Goal: Check status: Check status

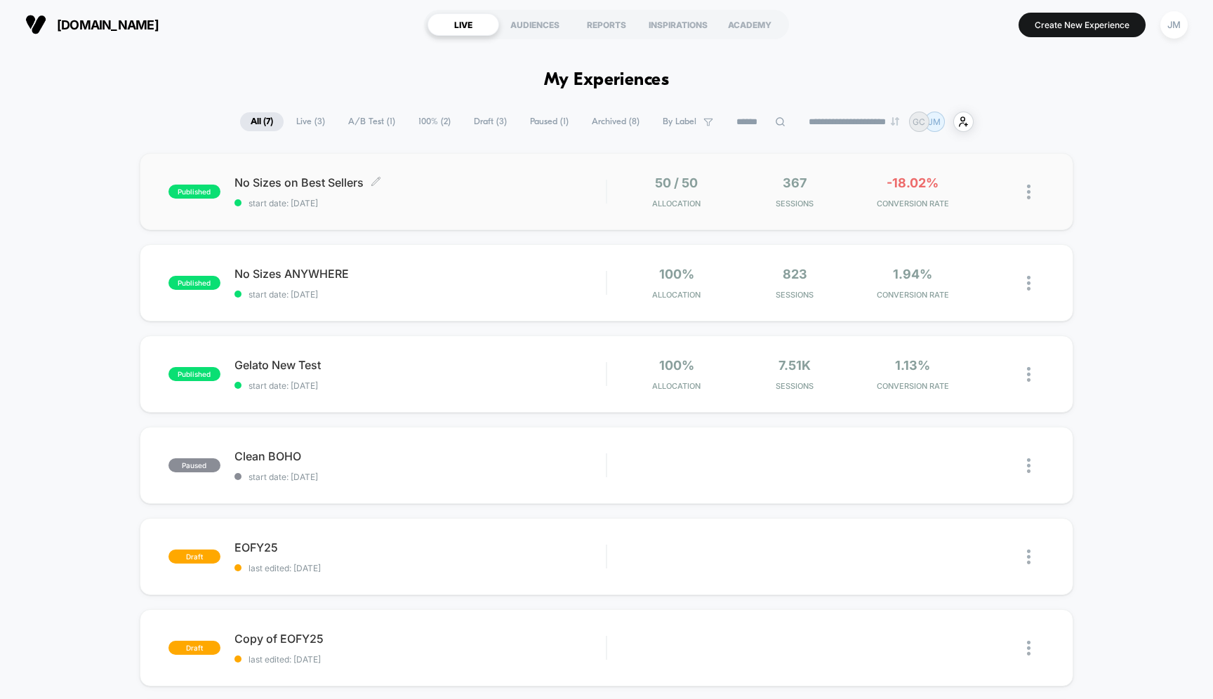
click at [433, 202] on span "start date: [DATE]" at bounding box center [421, 203] width 372 height 11
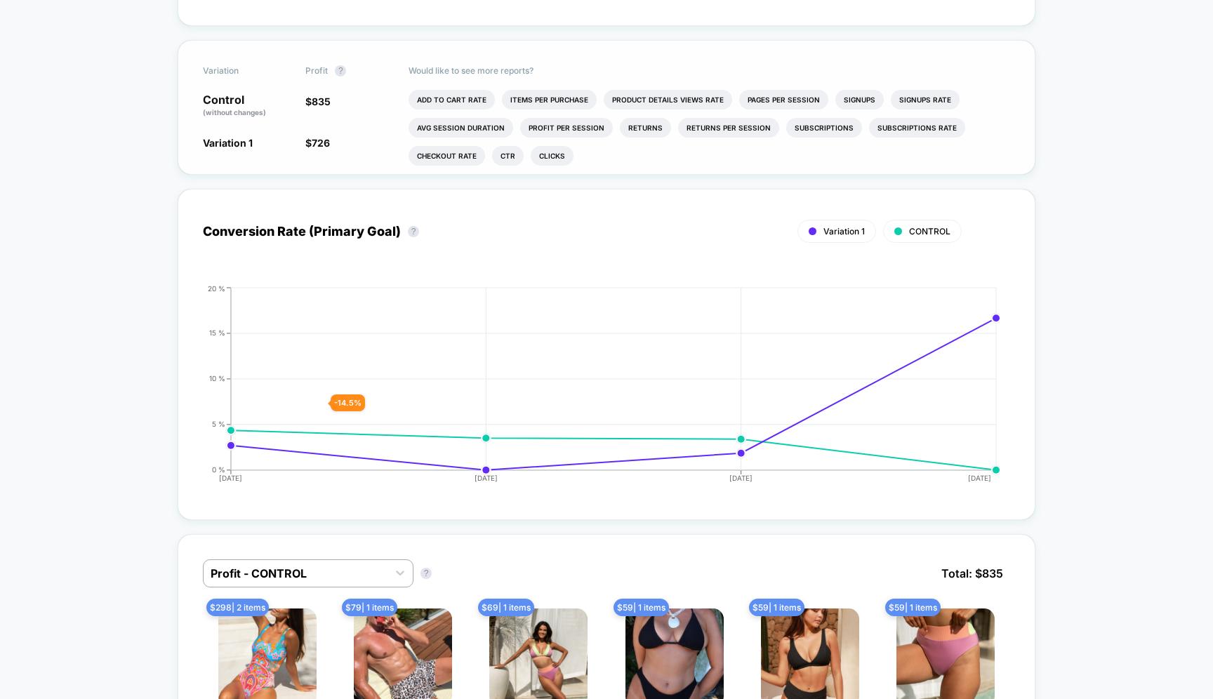
scroll to position [421, 0]
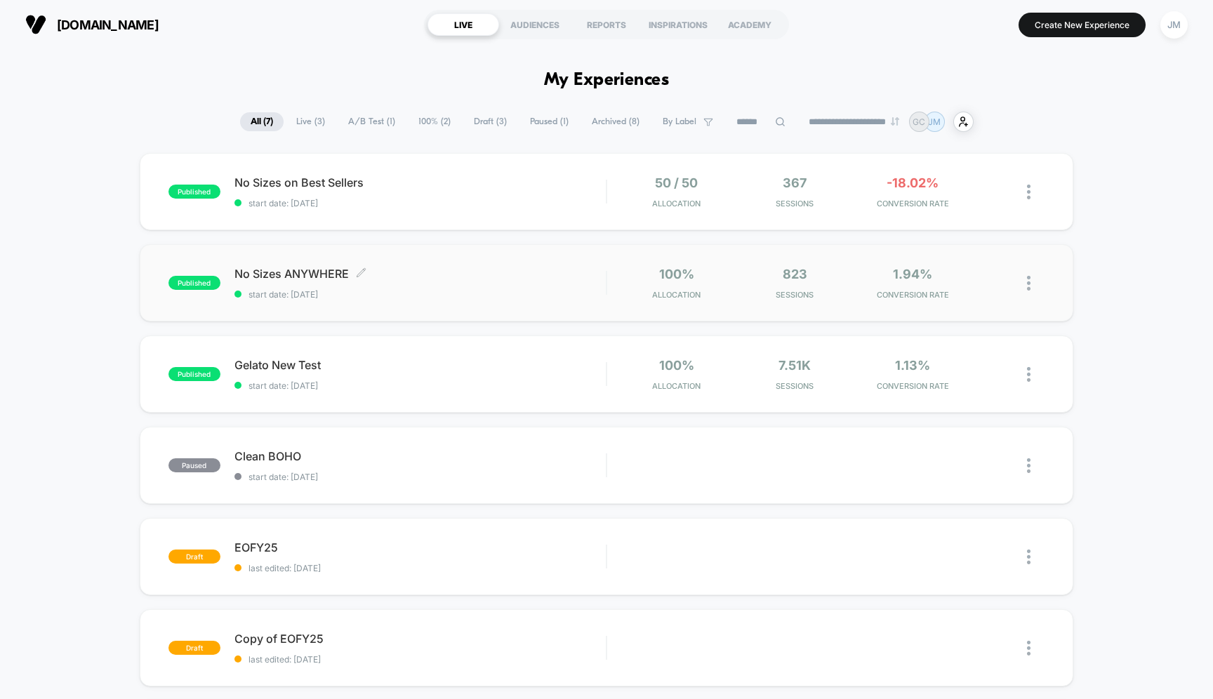
click at [456, 267] on span "No Sizes ANYWHERE Click to edit experience details" at bounding box center [421, 274] width 372 height 14
